Goal: Obtain resource: Download file/media

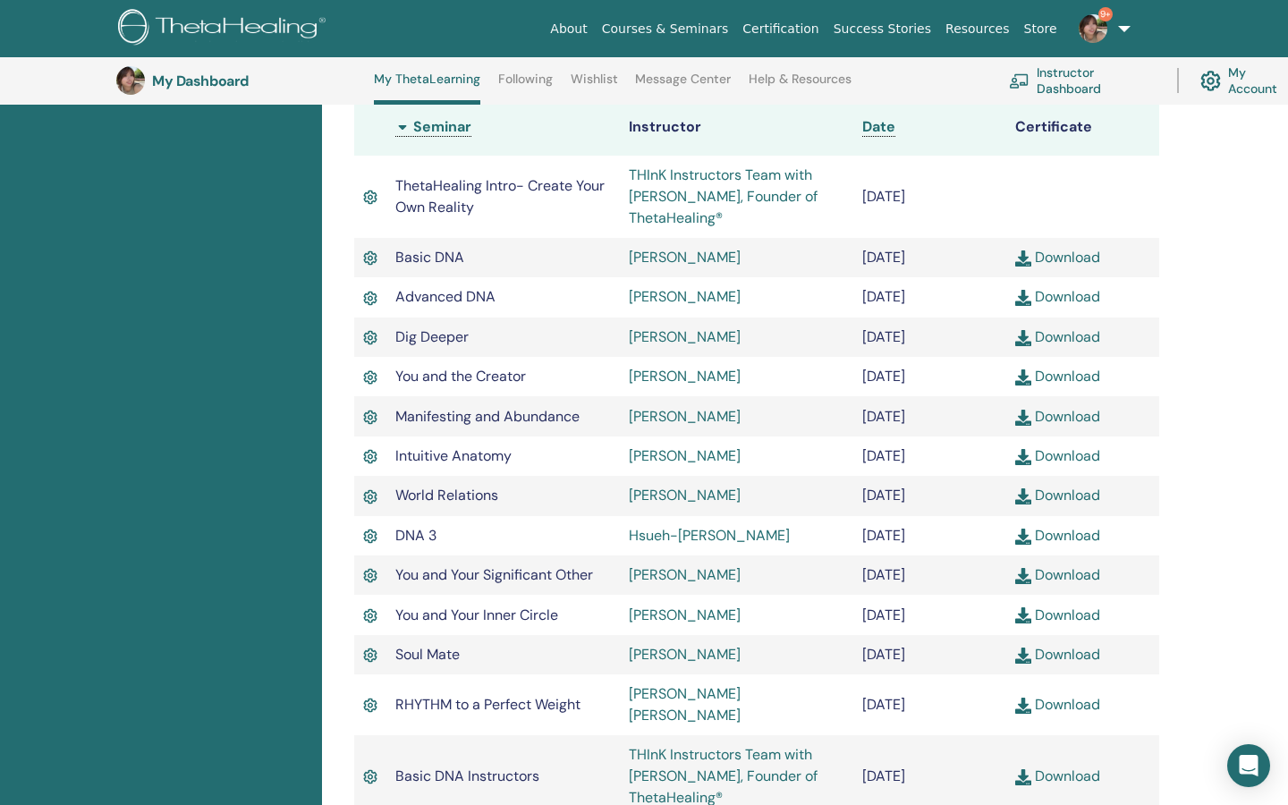
scroll to position [526, 0]
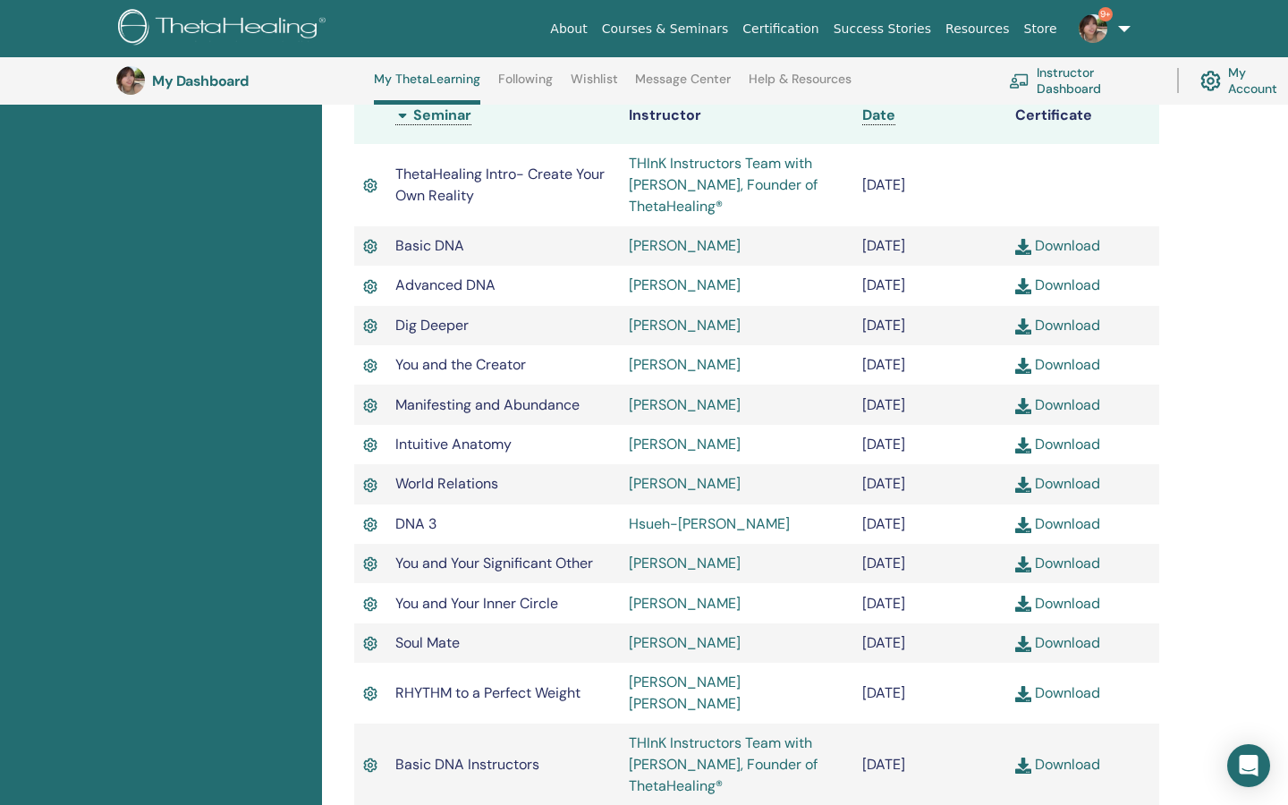
click at [1032, 450] on link "Download" at bounding box center [1058, 444] width 85 height 19
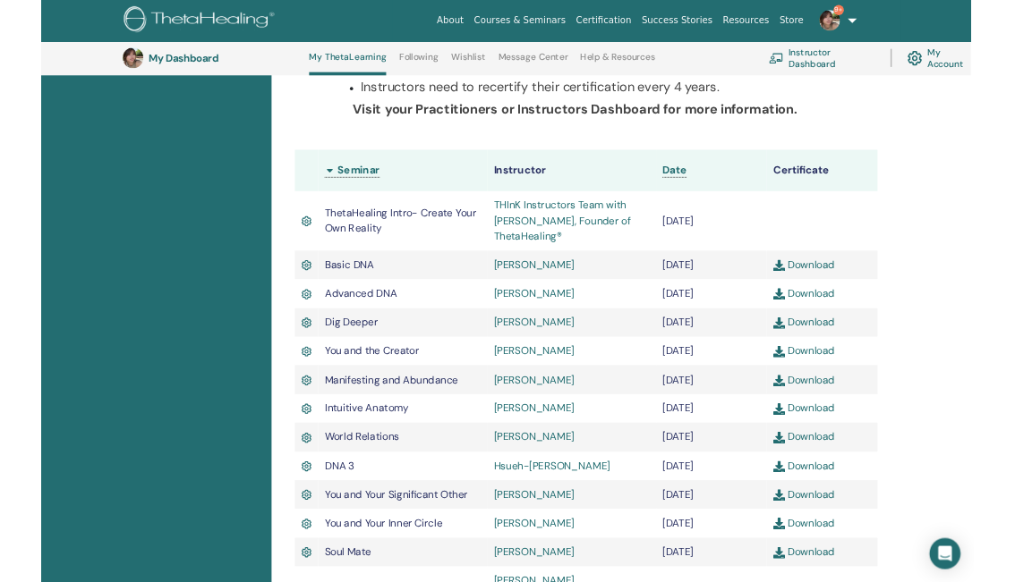
scroll to position [0, 0]
